Goal: Task Accomplishment & Management: Complete application form

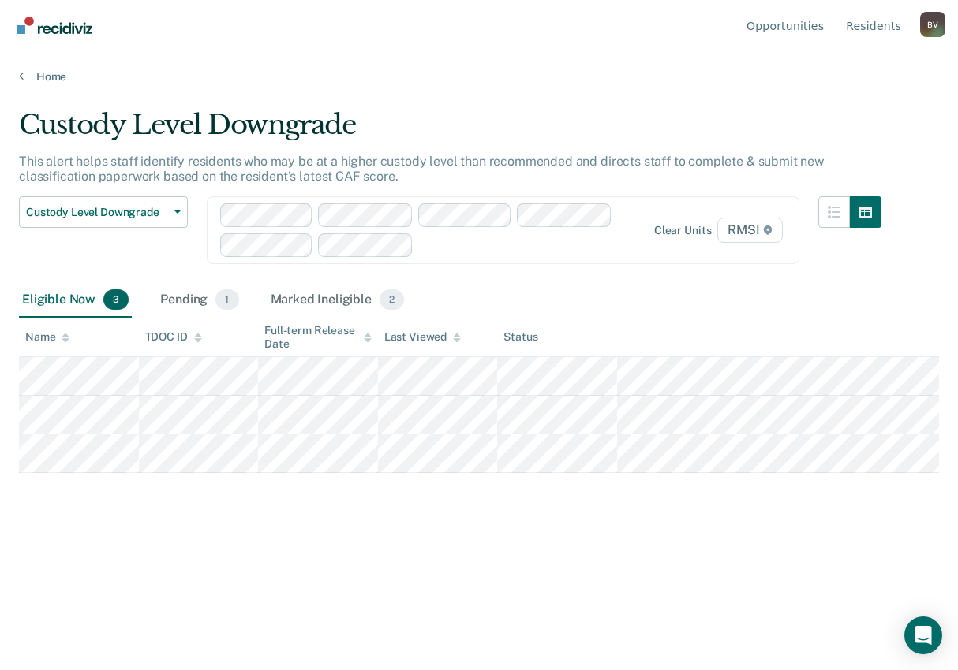
click at [15, 72] on div "Home" at bounding box center [479, 66] width 958 height 33
click at [21, 73] on icon at bounding box center [21, 75] width 5 height 13
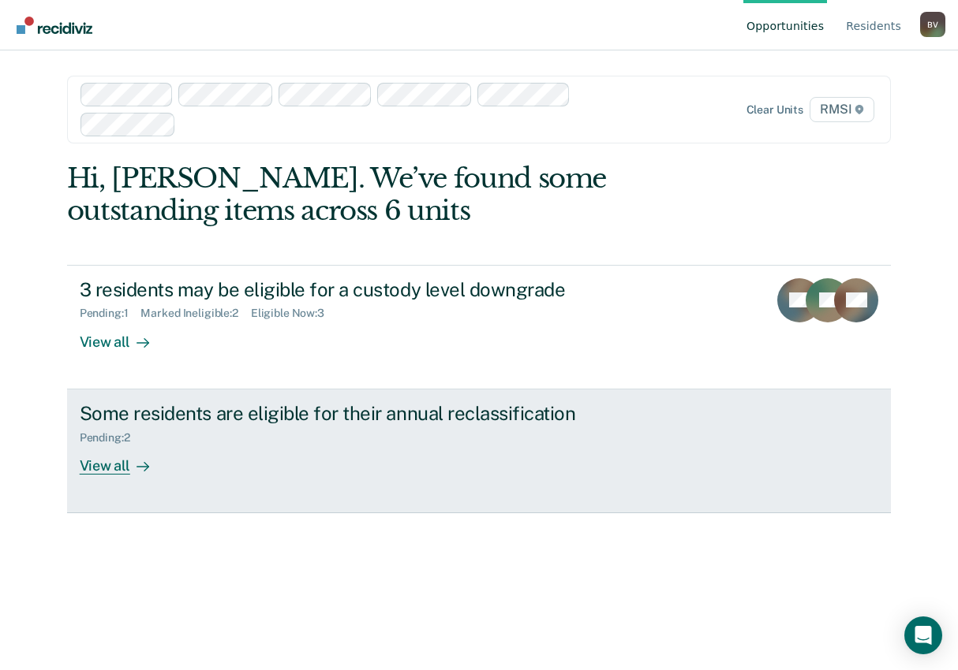
click at [106, 462] on div "View all" at bounding box center [124, 459] width 88 height 31
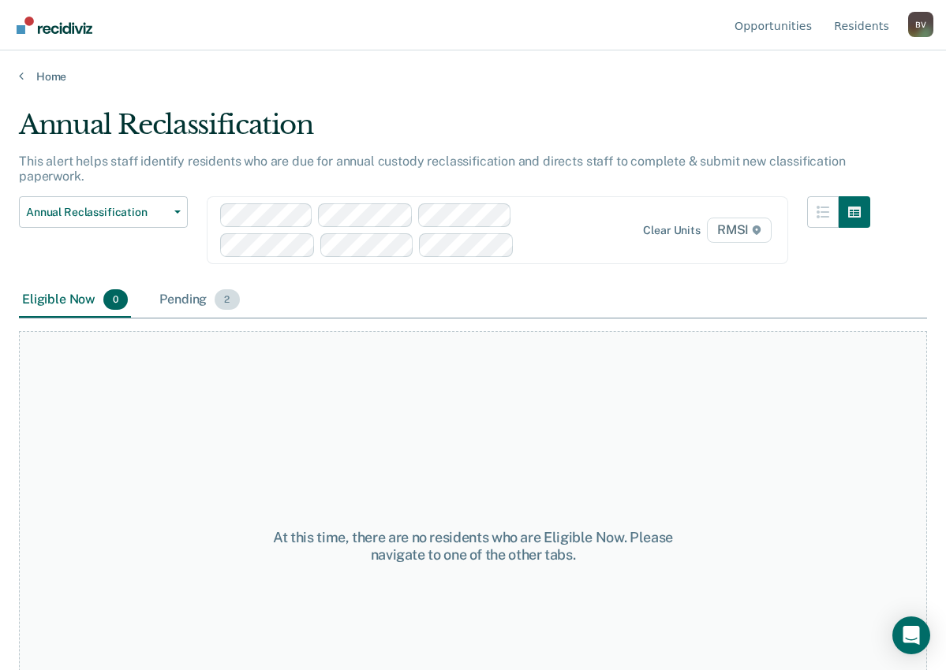
click at [233, 298] on span "2" at bounding box center [227, 299] width 24 height 21
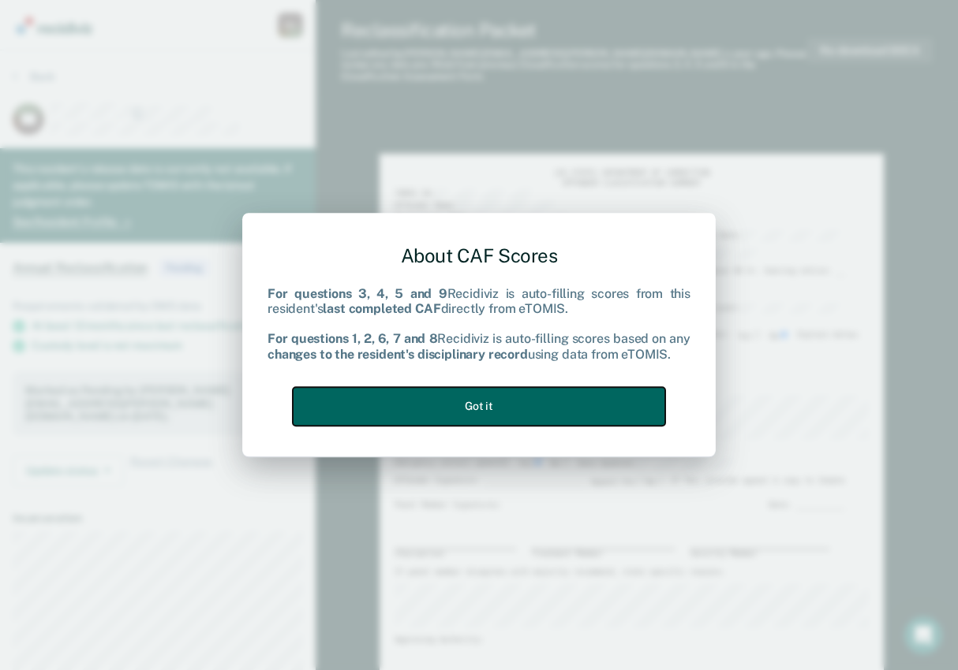
click at [459, 399] on button "Got it" at bounding box center [479, 406] width 372 height 39
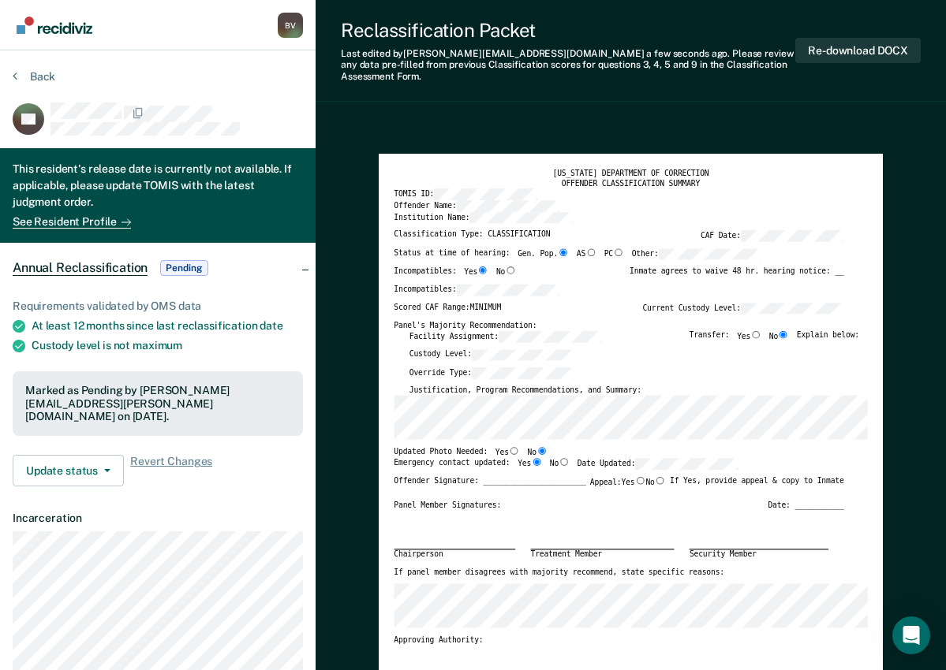
click at [692, 349] on div "Custody Level:" at bounding box center [634, 358] width 450 height 18
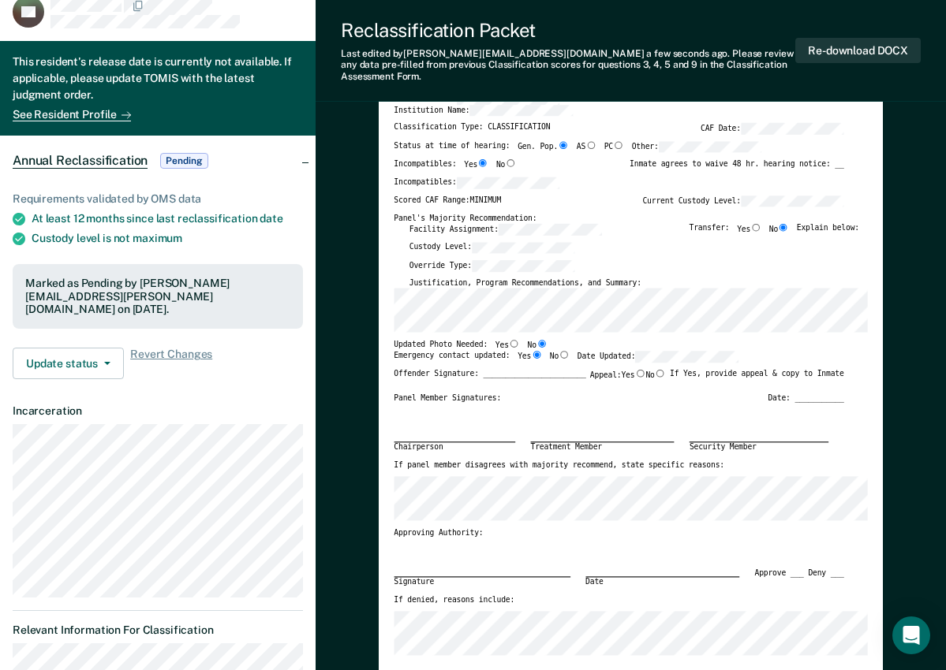
scroll to position [79, 0]
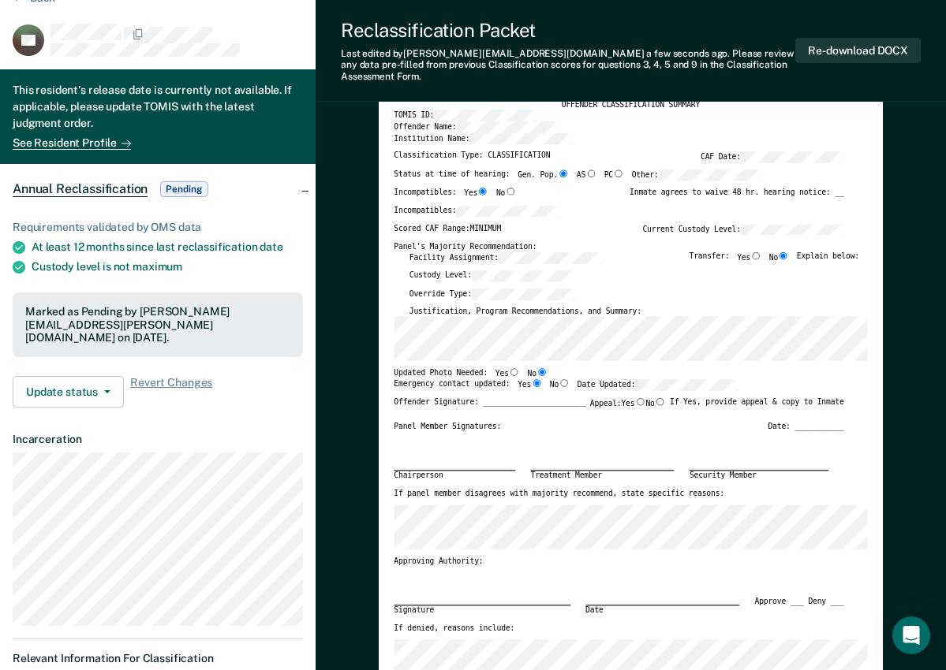
click at [620, 422] on div "Panel Member Signatures: Date: ___________" at bounding box center [619, 427] width 450 height 10
click at [690, 432] on div "Chairperson Treatment Member Security Member" at bounding box center [619, 460] width 450 height 57
click at [819, 289] on div "Override Type:" at bounding box center [634, 298] width 450 height 18
click at [398, 358] on div "[US_STATE] DEPARTMENT OF CORRECTION OFFENDER CLASSIFICATION SUMMARY TOMIS ID: O…" at bounding box center [630, 387] width 473 height 595
click at [692, 289] on div "Override Type:" at bounding box center [634, 298] width 450 height 18
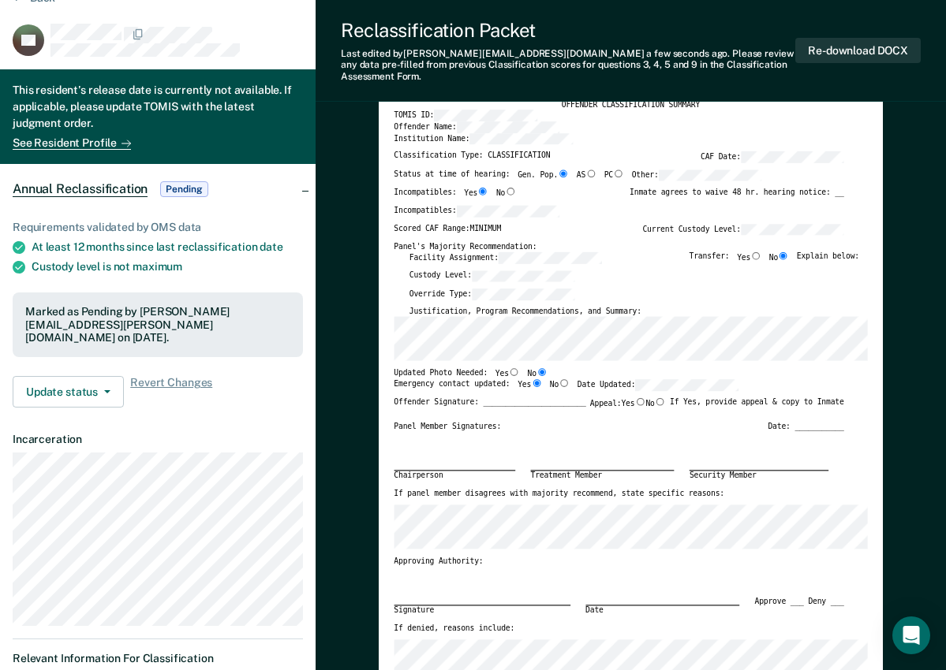
click at [810, 278] on div "Custody Level:" at bounding box center [634, 280] width 450 height 18
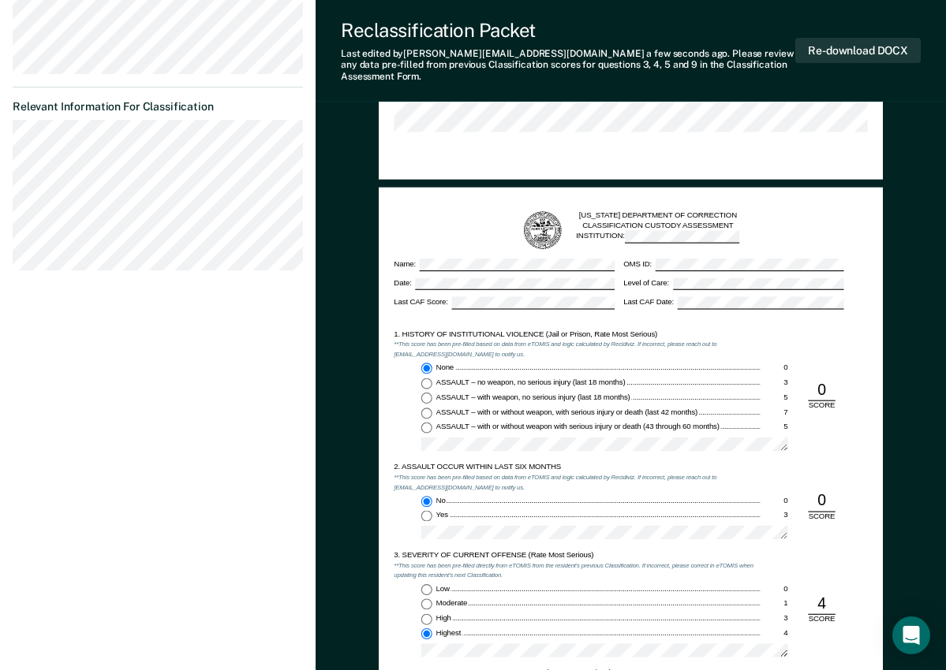
scroll to position [0, 0]
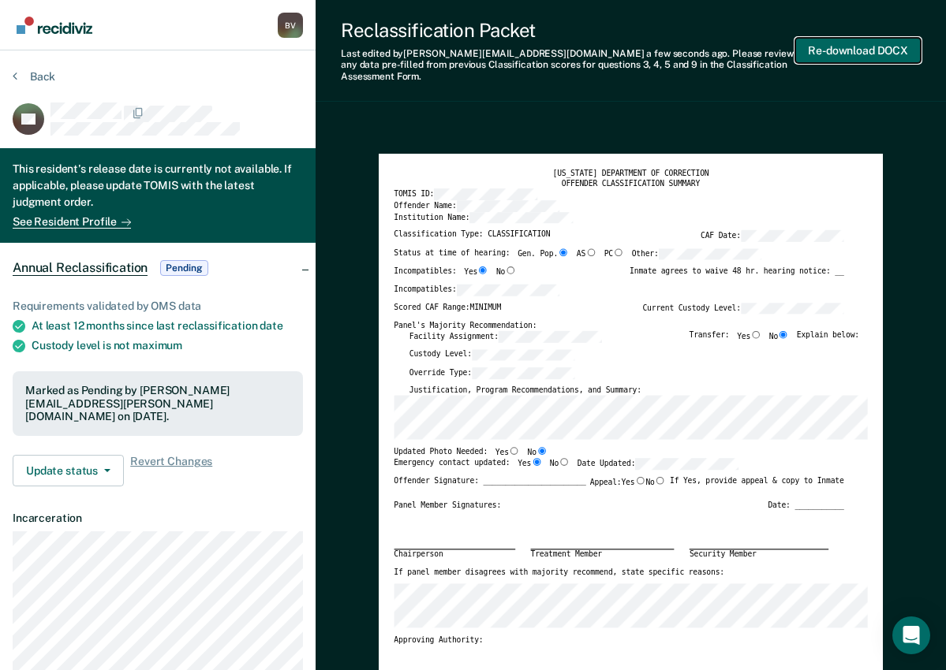
click at [846, 41] on button "Re-download DOCX" at bounding box center [857, 51] width 125 height 26
type textarea "x"
click at [901, 86] on div "Reclassification Packet Last edited by [PERSON_NAME][EMAIL_ADDRESS][DOMAIN_NAME…" at bounding box center [631, 51] width 630 height 102
click at [852, 43] on button "Re-download DOCX" at bounding box center [857, 51] width 125 height 26
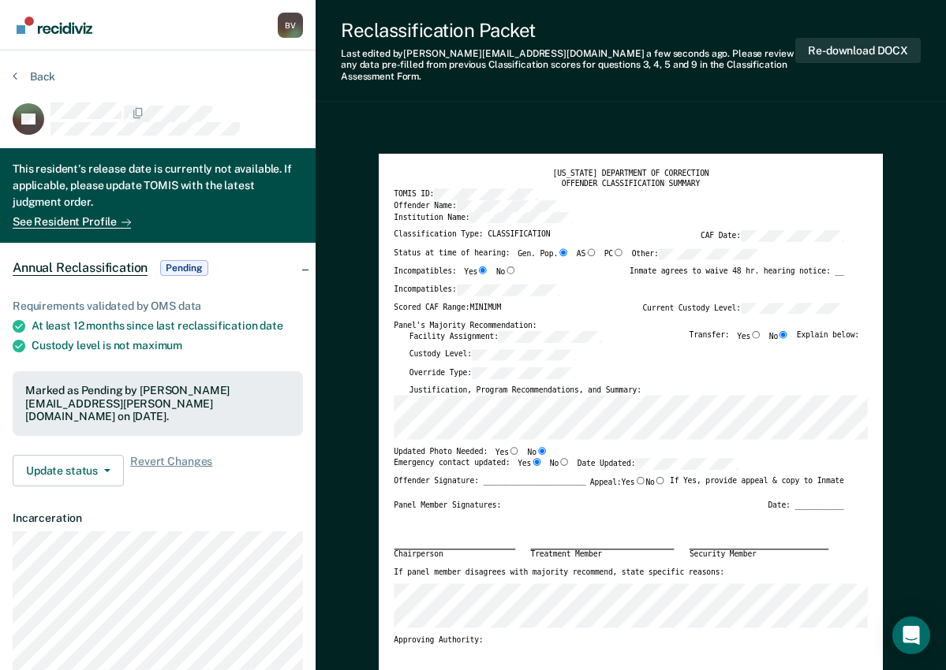
click at [683, 77] on div "Reclassification Packet Last edited by [PERSON_NAME][EMAIL_ADDRESS][DOMAIN_NAME…" at bounding box center [631, 51] width 630 height 102
